Goal: Task Accomplishment & Management: Manage account settings

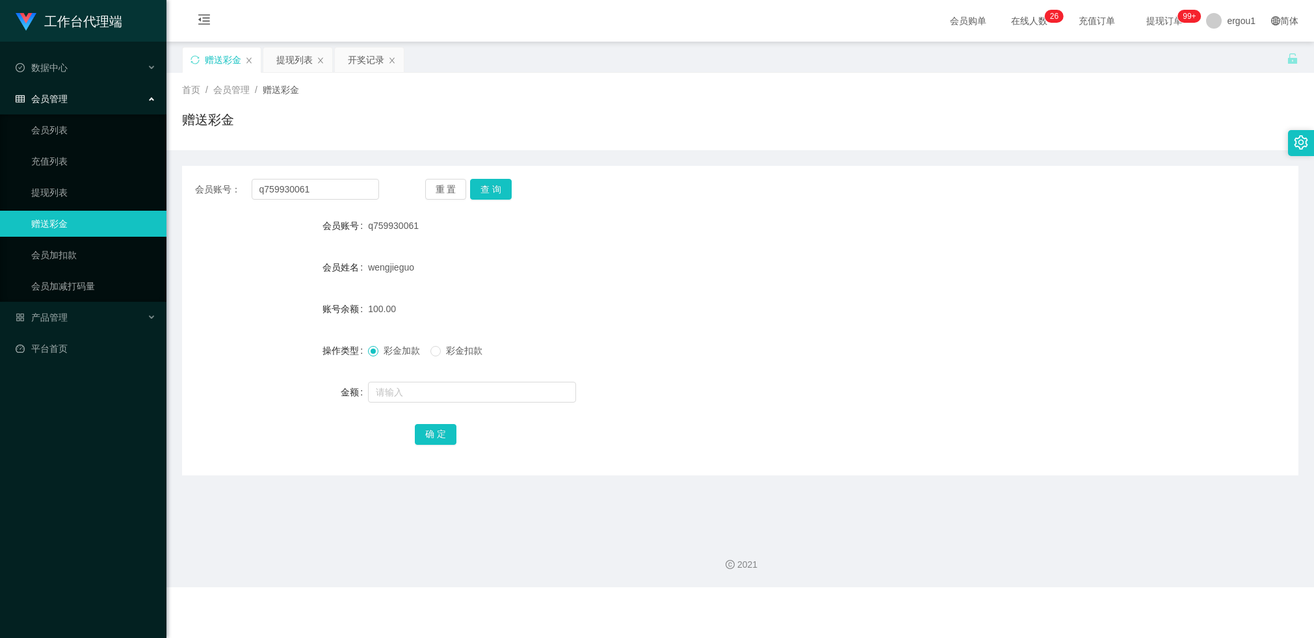
click at [319, 196] on input "q759930061" at bounding box center [315, 189] width 127 height 21
type input "83587660"
click at [494, 198] on button "查 询" at bounding box center [491, 189] width 42 height 21
click at [349, 64] on div "开奖记录" at bounding box center [366, 59] width 36 height 25
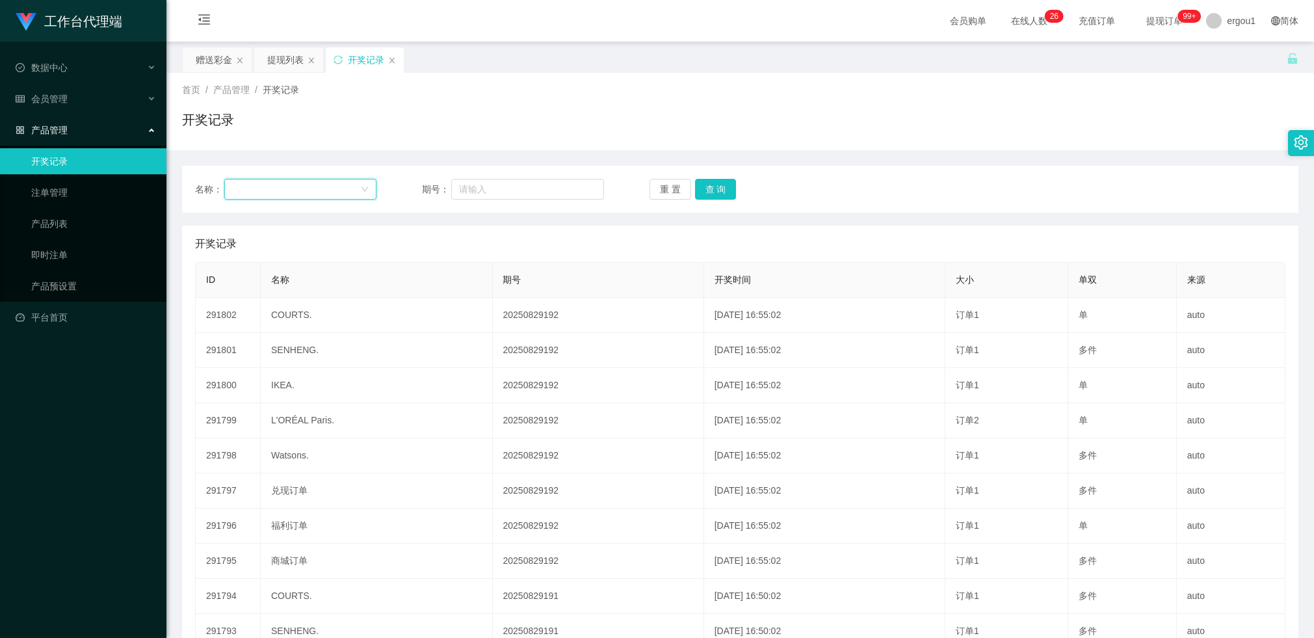
click at [345, 192] on div at bounding box center [296, 189] width 128 height 20
click at [385, 159] on div "名称： 期号： 重 置 查 询 开奖记录 添加开奖记录 ID 名称 期号 开奖时间 大小 单双 来源 291802 COURTS. 20250829192 […" at bounding box center [740, 420] width 1116 height 540
click at [218, 68] on div "赠送彩金" at bounding box center [214, 59] width 36 height 25
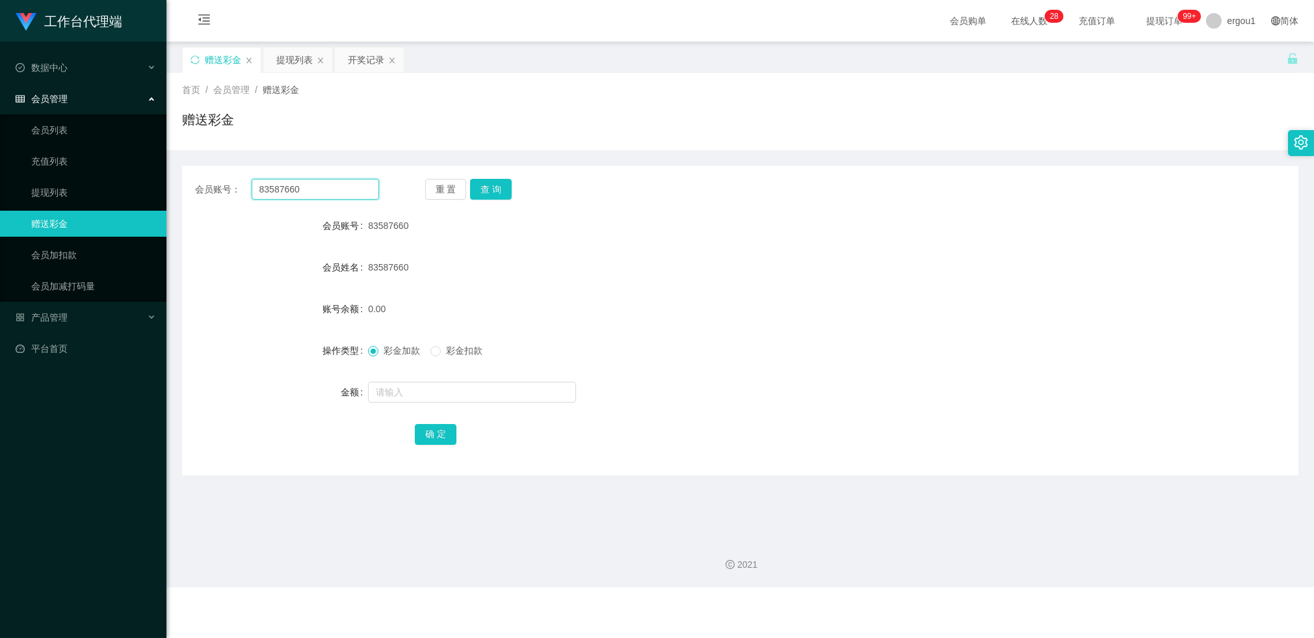
click at [289, 196] on input "83587660" at bounding box center [315, 189] width 127 height 21
click at [359, 65] on div "开奖记录" at bounding box center [366, 59] width 36 height 25
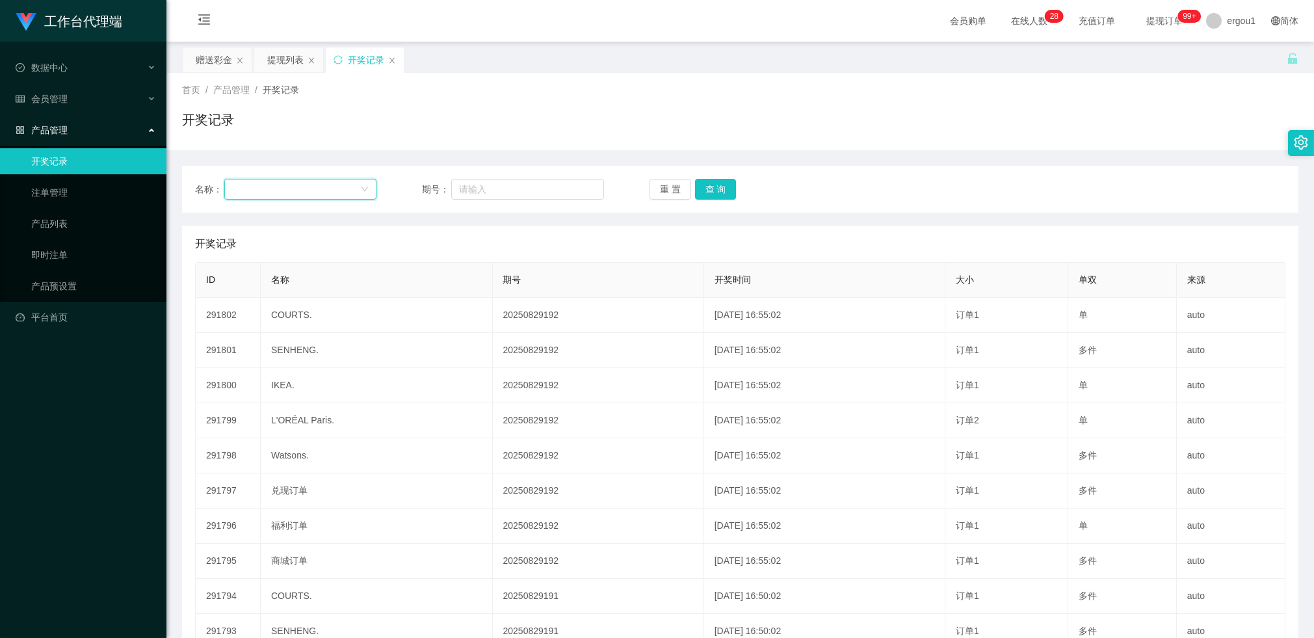
click at [282, 182] on div at bounding box center [296, 189] width 128 height 20
click at [293, 69] on div "提现列表" at bounding box center [285, 59] width 36 height 25
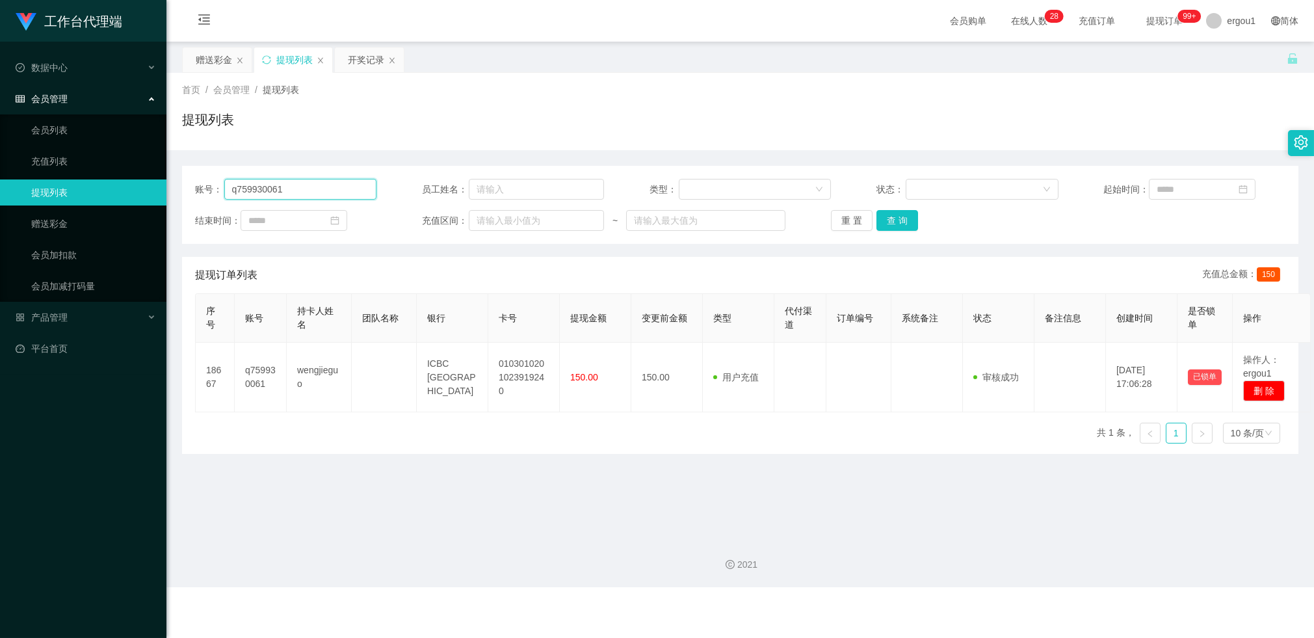
click at [289, 192] on input "q759930061" at bounding box center [300, 189] width 153 height 21
click at [290, 192] on input "q759930061" at bounding box center [300, 189] width 153 height 21
paste input "83587660"
type input "83587660"
click at [901, 229] on button "查 询" at bounding box center [898, 220] width 42 height 21
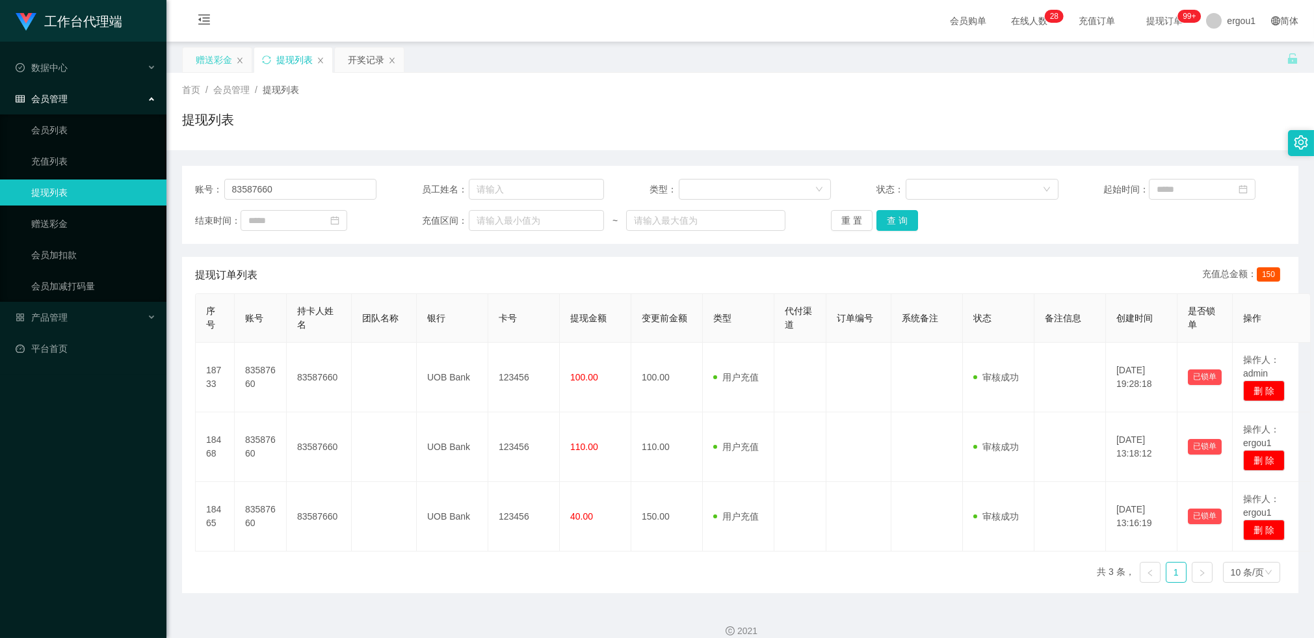
click at [213, 56] on div "赠送彩金" at bounding box center [214, 59] width 36 height 25
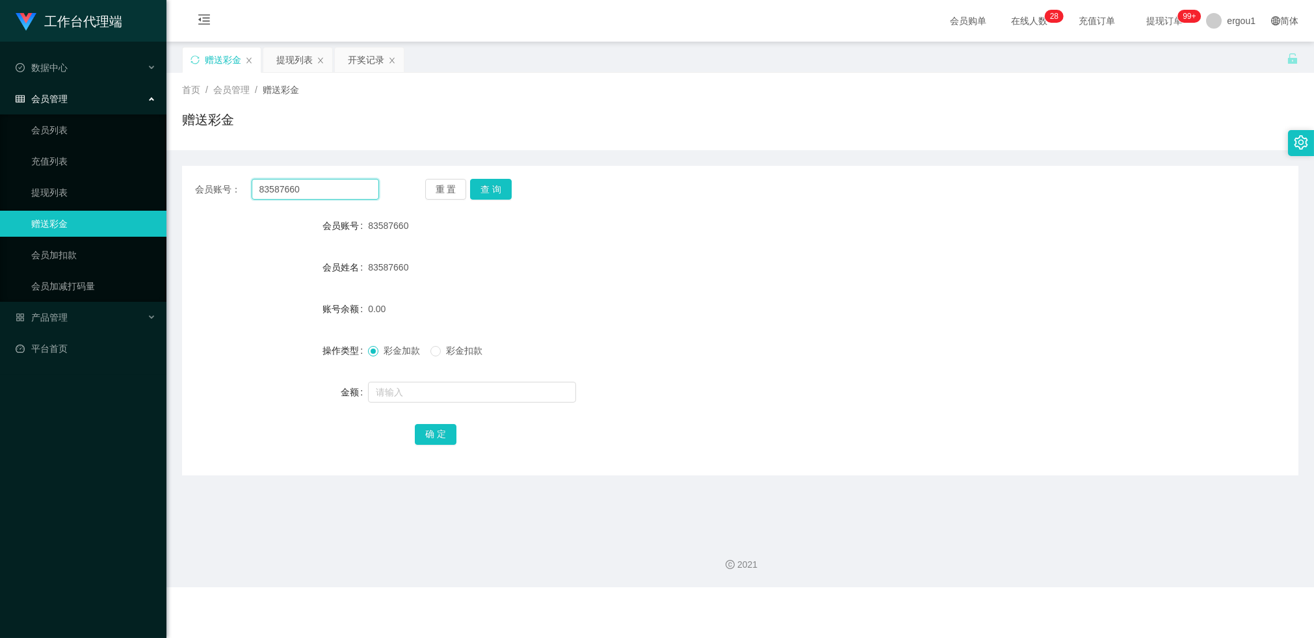
click at [295, 185] on input "83587660" at bounding box center [315, 189] width 127 height 21
paste input "q759930061"
type input "q759930061"
click at [513, 191] on div "重 置 查 询" at bounding box center [517, 189] width 184 height 21
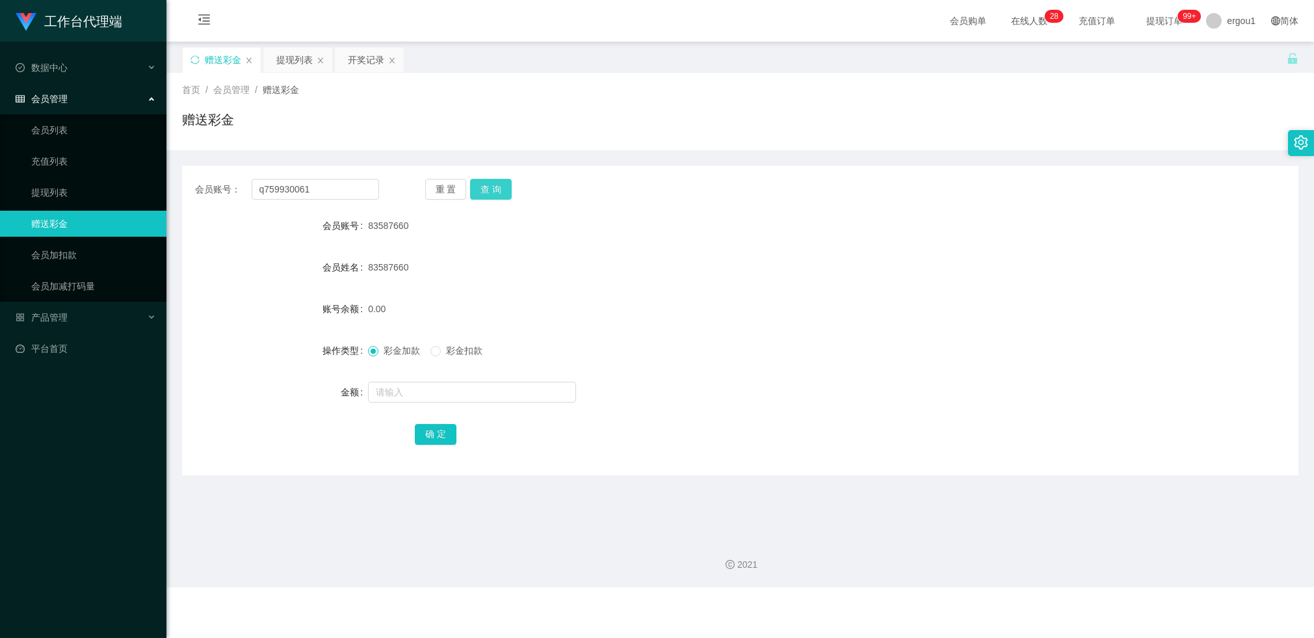
click at [505, 181] on button "查 询" at bounding box center [491, 189] width 42 height 21
click at [352, 69] on div "开奖记录" at bounding box center [366, 59] width 36 height 25
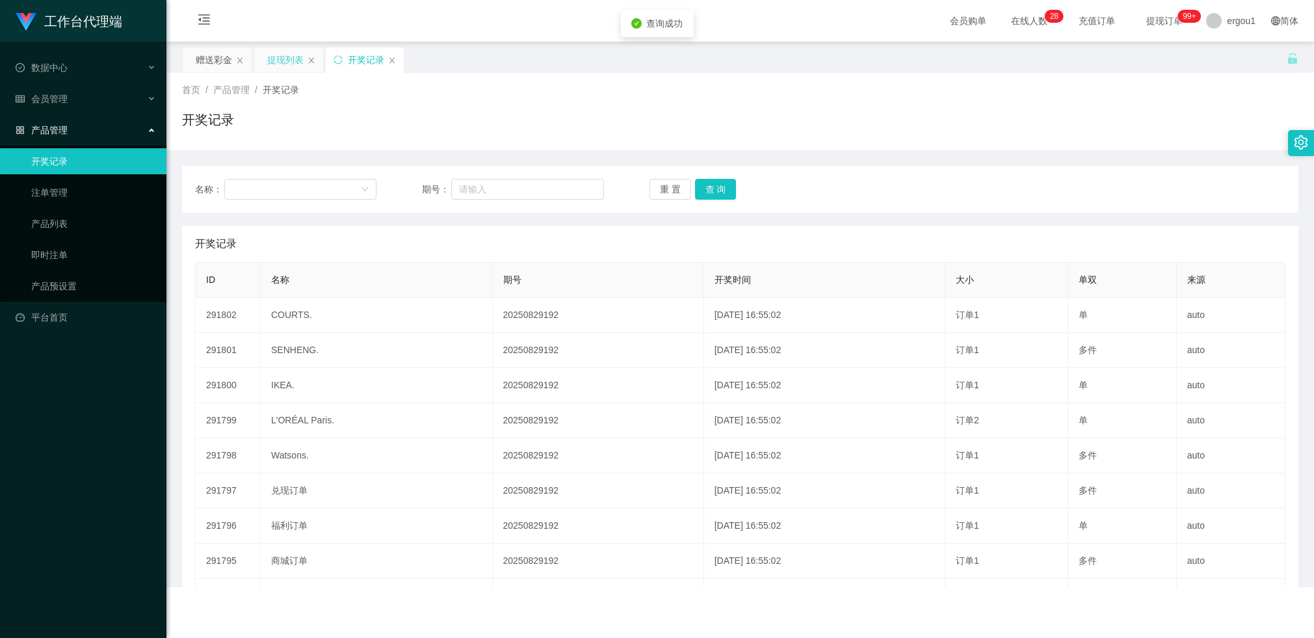
click at [287, 61] on div "提现列表" at bounding box center [285, 59] width 36 height 25
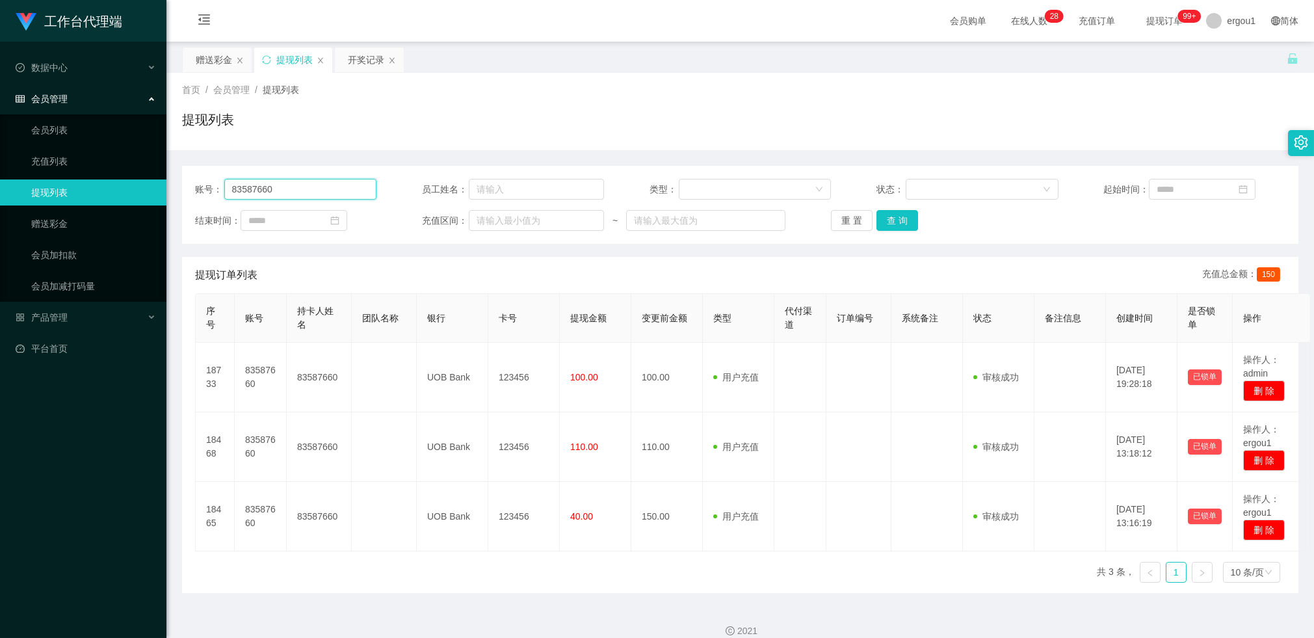
click at [286, 193] on input "83587660" at bounding box center [300, 189] width 153 height 21
paste input "q759930061"
type input "q759930061"
click at [895, 218] on button "查 询" at bounding box center [898, 220] width 42 height 21
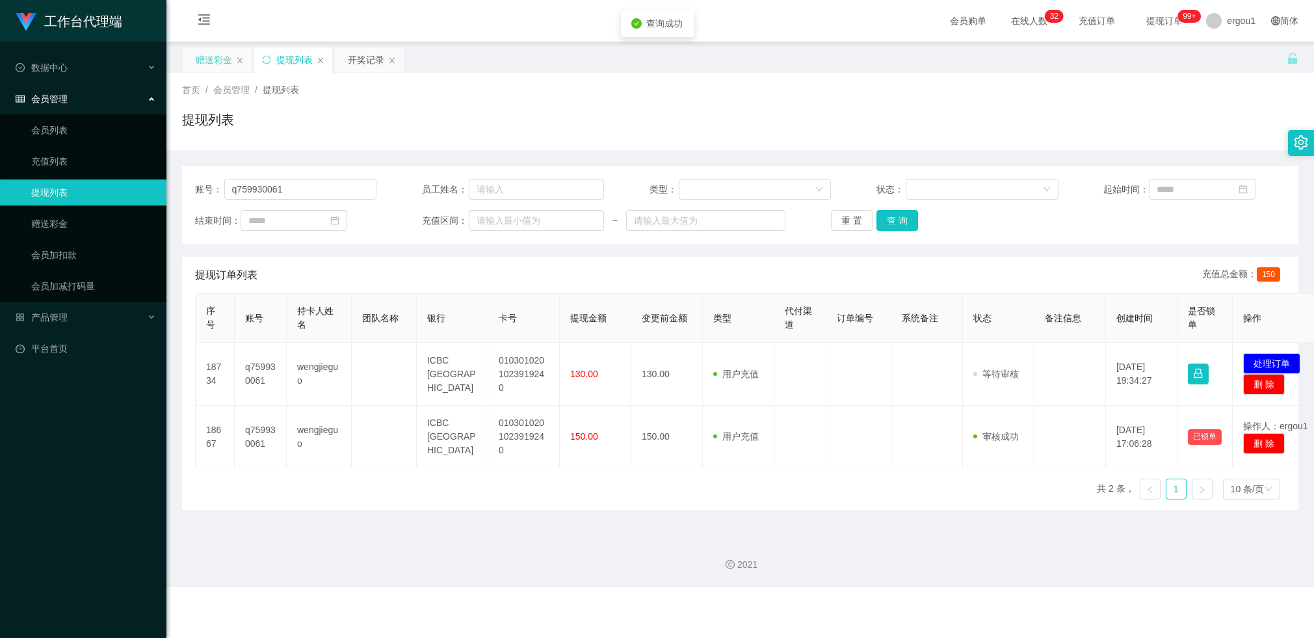
click at [219, 60] on div "赠送彩金" at bounding box center [214, 59] width 36 height 25
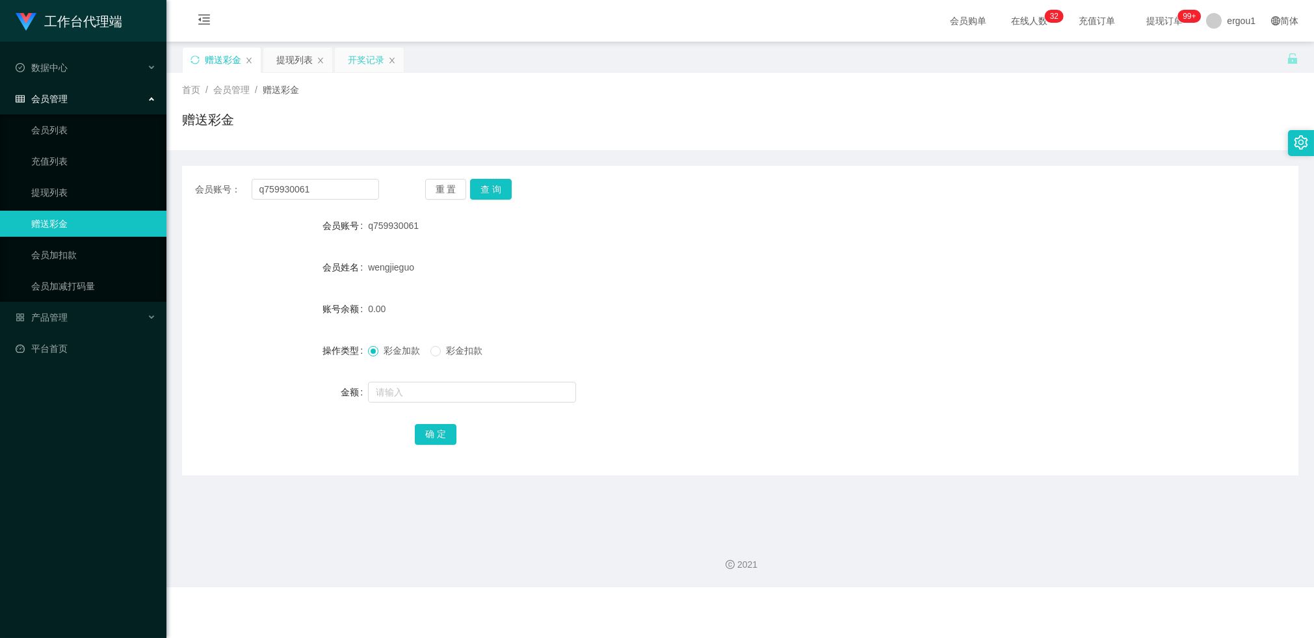
click at [367, 57] on div "开奖记录" at bounding box center [366, 59] width 36 height 25
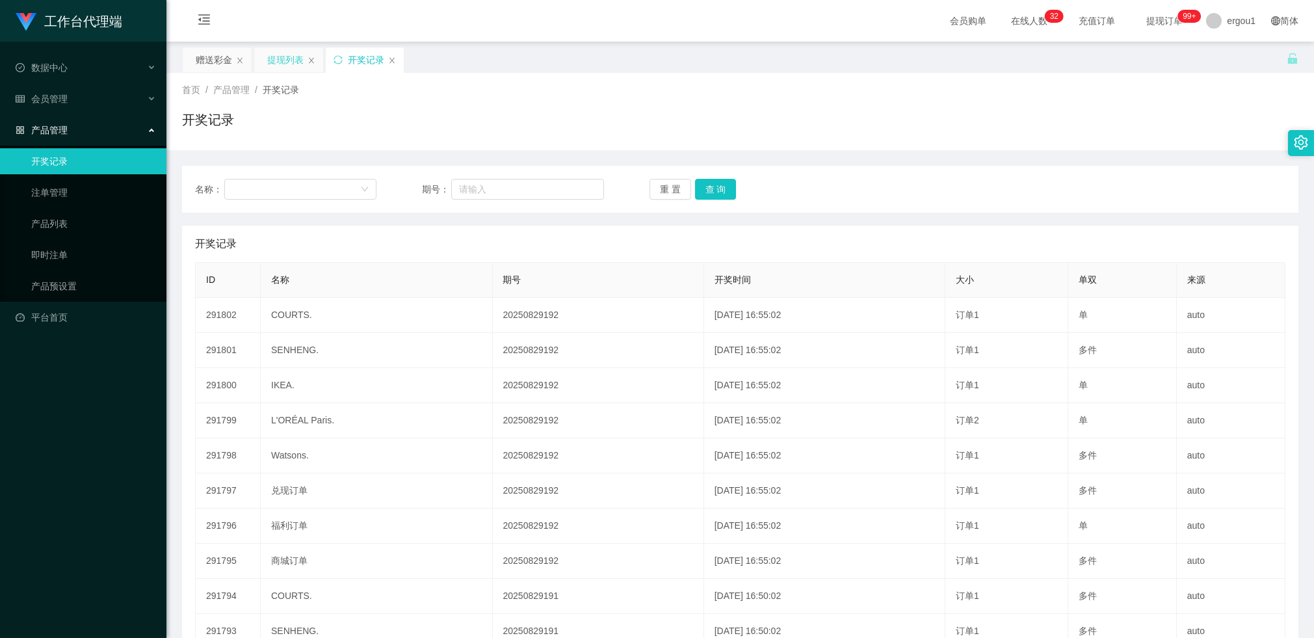
click at [297, 70] on div "提现列表" at bounding box center [285, 59] width 36 height 25
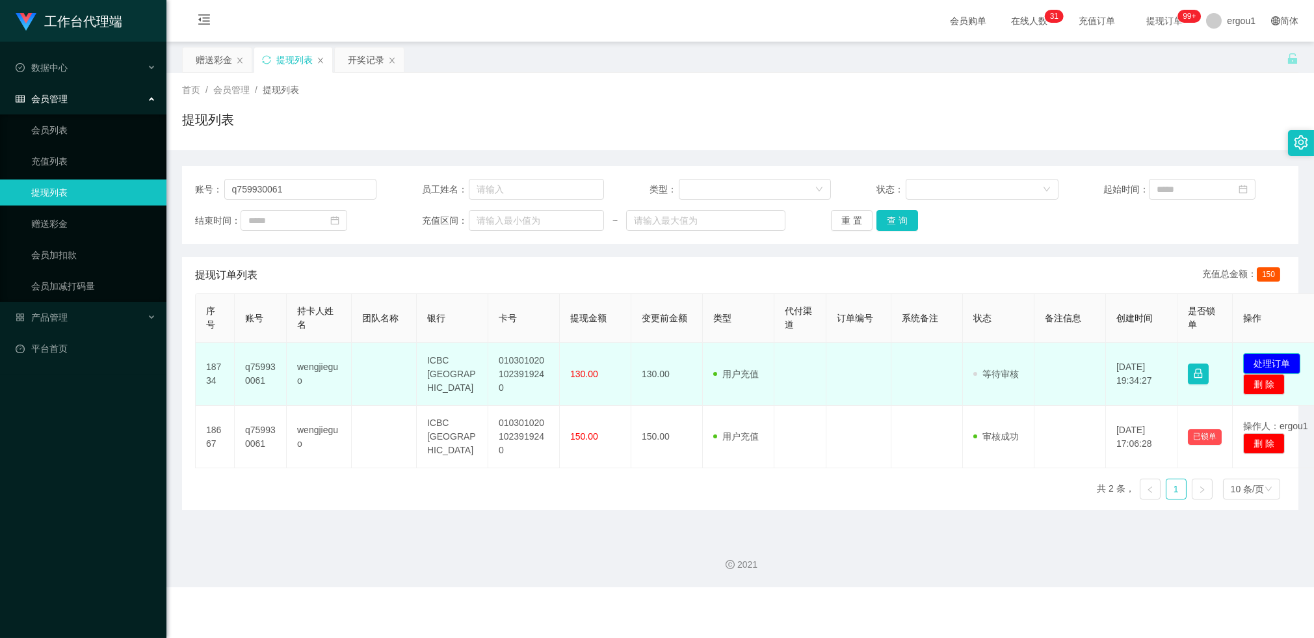
click at [1265, 363] on button "处理订单" at bounding box center [1271, 363] width 57 height 21
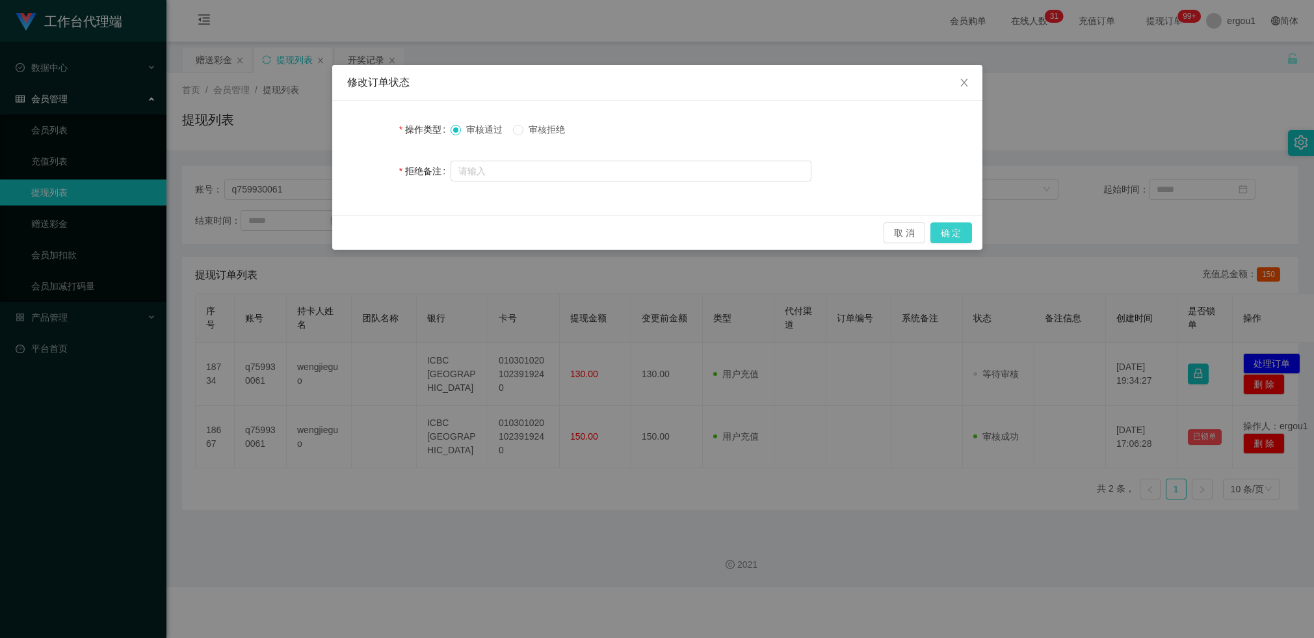
click at [948, 230] on button "确 定" at bounding box center [951, 232] width 42 height 21
